Goal: Information Seeking & Learning: Learn about a topic

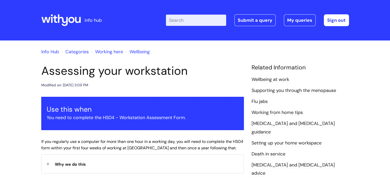
click at [54, 51] on link "Info Hub" at bounding box center [50, 52] width 18 height 6
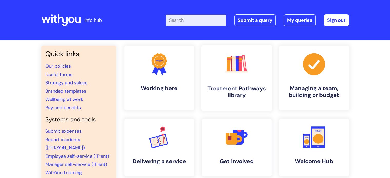
drag, startPoint x: 7, startPoint y: 0, endPoint x: 243, endPoint y: 86, distance: 250.7
click at [243, 86] on h4 "Treatment Pathways library" at bounding box center [236, 92] width 63 height 14
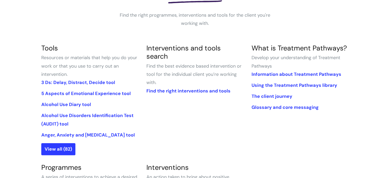
scroll to position [88, 0]
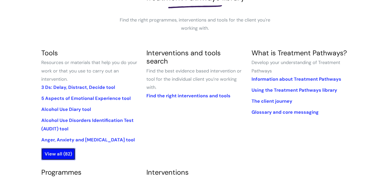
click at [60, 156] on link "View all (82)" at bounding box center [58, 154] width 34 height 12
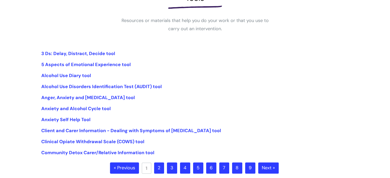
scroll to position [88, 0]
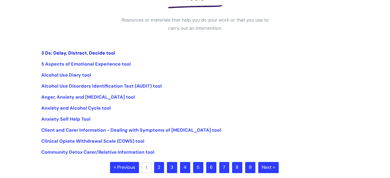
click at [94, 50] on link "3 Ds: Delay, Distract, Decide tool" at bounding box center [78, 53] width 74 height 6
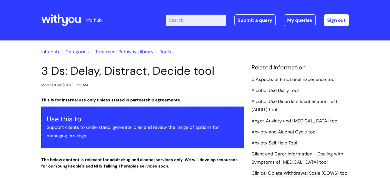
drag, startPoint x: 0, startPoint y: 0, endPoint x: 94, endPoint y: 50, distance: 106.7
click at [95, 50] on link "Treatment Pathways library" at bounding box center [124, 52] width 58 height 6
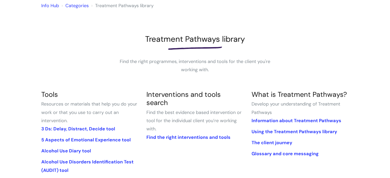
scroll to position [73, 0]
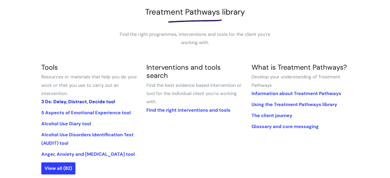
click at [96, 100] on link "3 Ds: Delay, Distract, Decide tool" at bounding box center [78, 102] width 74 height 6
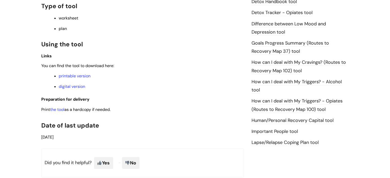
scroll to position [329, 0]
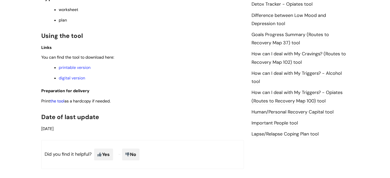
click at [59, 104] on link "the tool" at bounding box center [57, 100] width 14 height 5
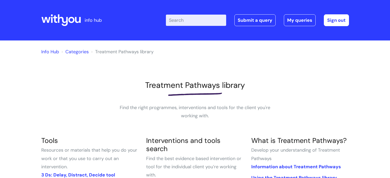
scroll to position [73, 0]
